Goal: Task Accomplishment & Management: Use online tool/utility

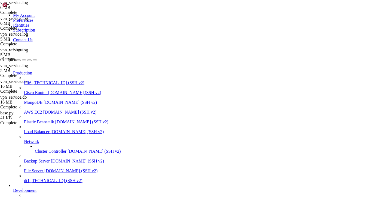
scroll to position [8752, 0]
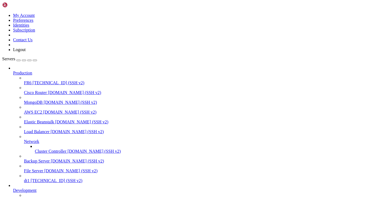
scroll to position [51, 0]
click at [45, 197] on span "[TECHNICAL_ID] (SSH v2)" at bounding box center [71, 200] width 52 height 5
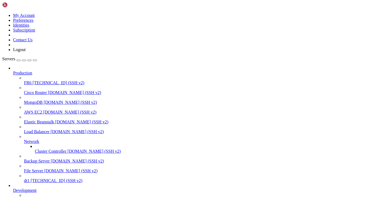
scroll to position [0, 0]
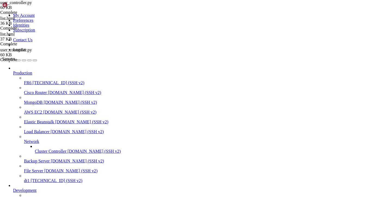
scroll to position [0, 0]
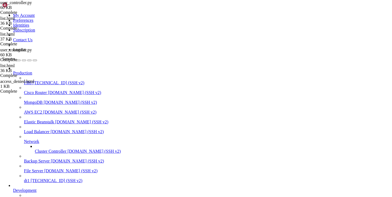
scroll to position [236, 0]
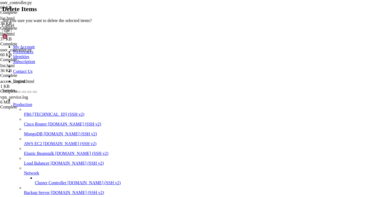
click at [12, 34] on button "OK" at bounding box center [7, 31] width 10 height 6
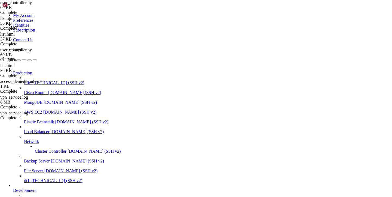
type input "/var/service/vpn-no-yk/templates"
